Goal: Task Accomplishment & Management: Manage account settings

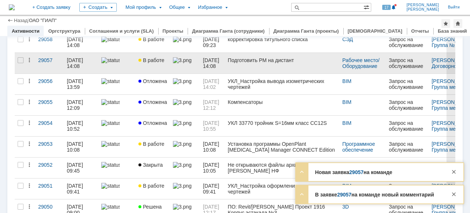
scroll to position [30, 0]
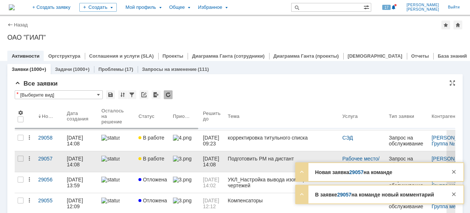
click at [127, 167] on link at bounding box center [116, 161] width 37 height 21
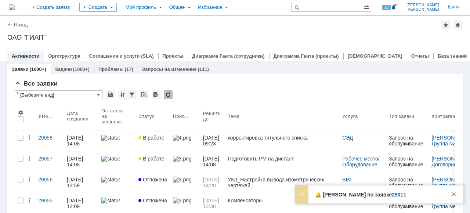
click at [392, 195] on link "29011" at bounding box center [399, 195] width 14 height 6
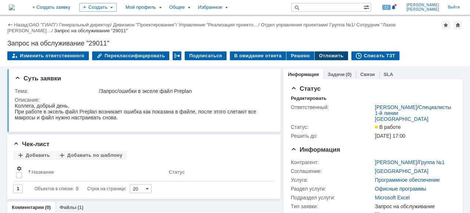
click at [315, 55] on div "Отложить" at bounding box center [331, 55] width 33 height 9
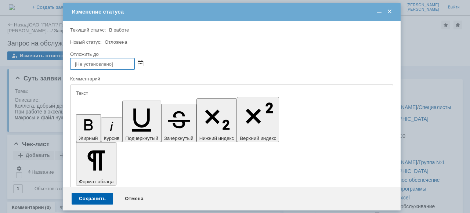
click at [142, 64] on span at bounding box center [141, 64] width 6 height 6
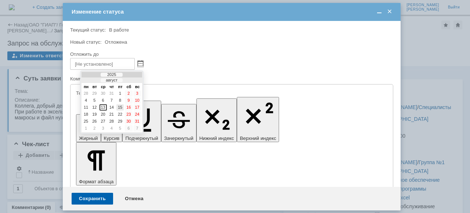
click at [123, 106] on div "15" at bounding box center [119, 107] width 7 height 6
type input "[DATE] 14:36"
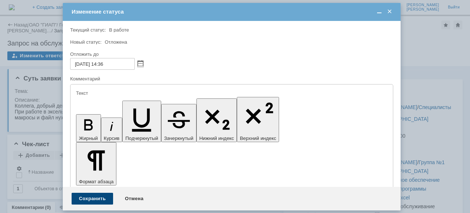
click at [104, 199] on div "Сохранить" at bounding box center [93, 199] width 42 height 12
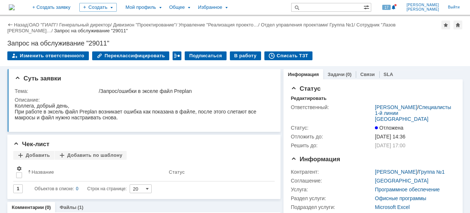
click at [52, 25] on link "ОАО "ГИАП"" at bounding box center [43, 25] width 28 height 6
